Goal: Information Seeking & Learning: Understand process/instructions

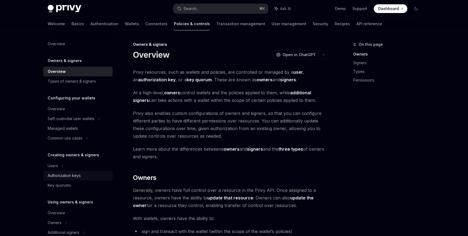
click at [99, 175] on div "Authorization keys" at bounding box center [79, 175] width 62 height 6
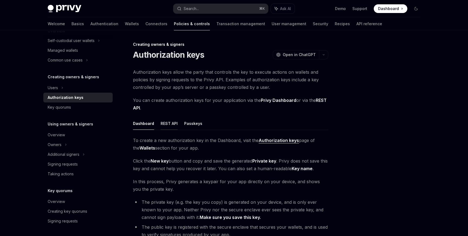
click at [167, 123] on button "REST API" at bounding box center [168, 123] width 17 height 13
type textarea "*"
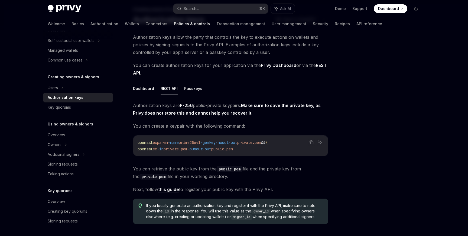
scroll to position [55, 0]
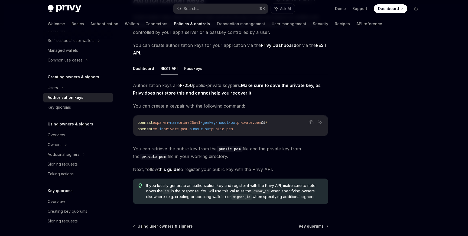
click at [181, 68] on ul "Dashboard REST API Passkeys" at bounding box center [230, 68] width 195 height 13
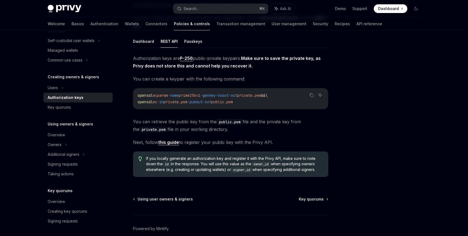
scroll to position [107, 0]
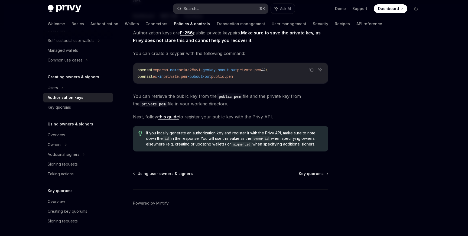
click at [192, 6] on div "Search..." at bounding box center [190, 8] width 15 height 6
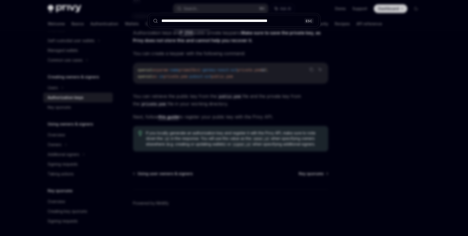
click at [245, 21] on input "**********" at bounding box center [233, 21] width 169 height 12
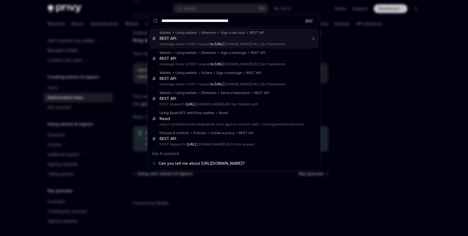
type input "**********"
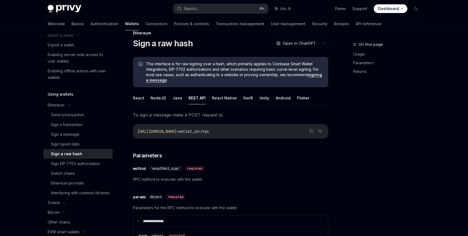
scroll to position [11, 0]
click at [139, 97] on button "React" at bounding box center [138, 98] width 11 height 13
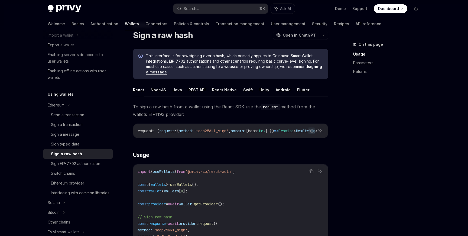
scroll to position [19, 0]
click at [177, 94] on button "Java" at bounding box center [176, 90] width 9 height 13
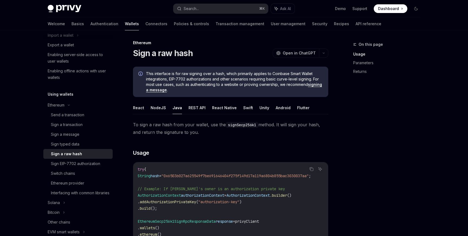
scroll to position [1, 0]
click at [193, 110] on button "REST API" at bounding box center [196, 107] width 17 height 13
type textarea "*"
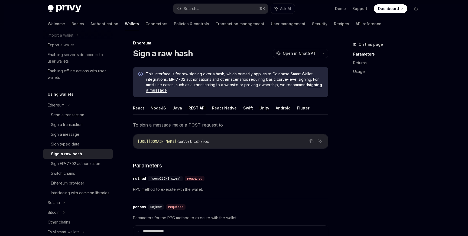
click at [275, 75] on span "This interface is for raw signing over a hash, which primarily applies to Coinb…" at bounding box center [234, 82] width 177 height 22
click at [271, 75] on span "This interface is for raw signing over a hash, which primarily applies to Coinb…" at bounding box center [234, 82] width 177 height 22
drag, startPoint x: 273, startPoint y: 75, endPoint x: 314, endPoint y: 74, distance: 42.0
click at [314, 74] on span "This interface is for raw signing over a hash, which primarily applies to Coinb…" at bounding box center [234, 82] width 177 height 22
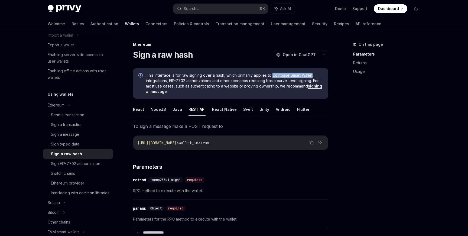
copy span "Coinbase Smart Wallet"
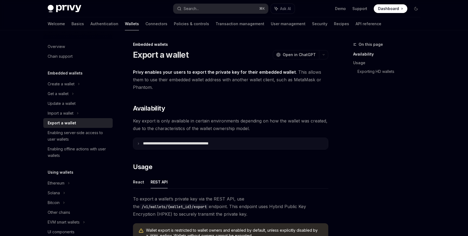
click at [187, 143] on p "**********" at bounding box center [187, 143] width 89 height 5
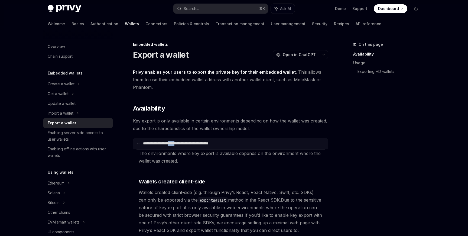
click at [187, 143] on p "**********" at bounding box center [187, 143] width 88 height 5
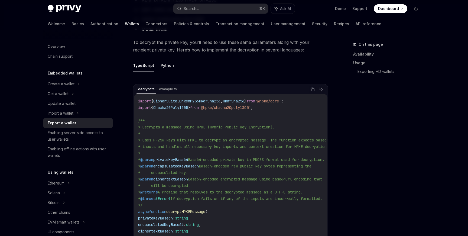
scroll to position [640, 0]
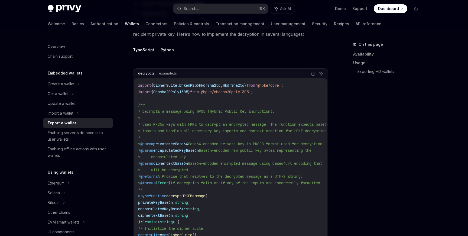
click at [166, 52] on button "Python" at bounding box center [166, 49] width 13 height 13
type textarea "*"
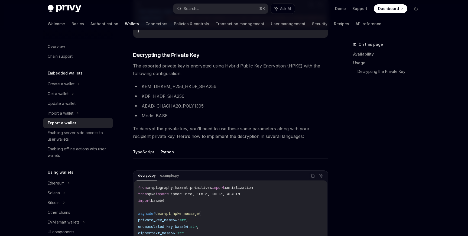
scroll to position [534, 0]
